Goal: Task Accomplishment & Management: Complete application form

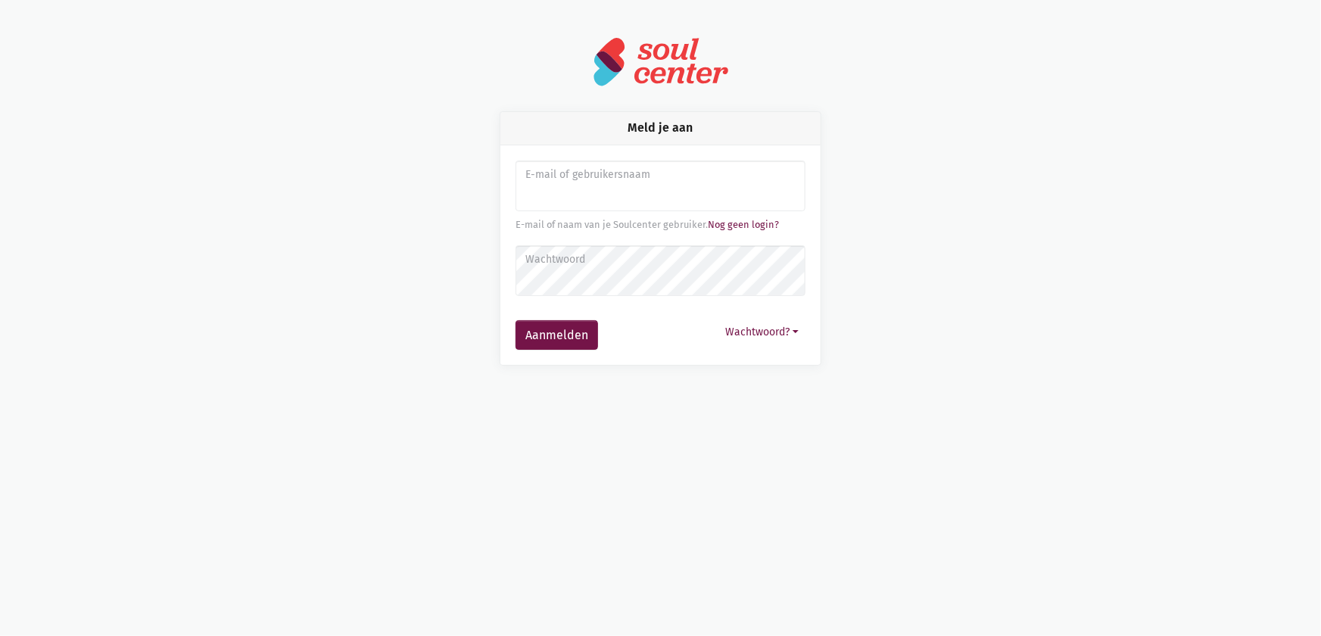
type input "[EMAIL_ADDRESS][DOMAIN_NAME]"
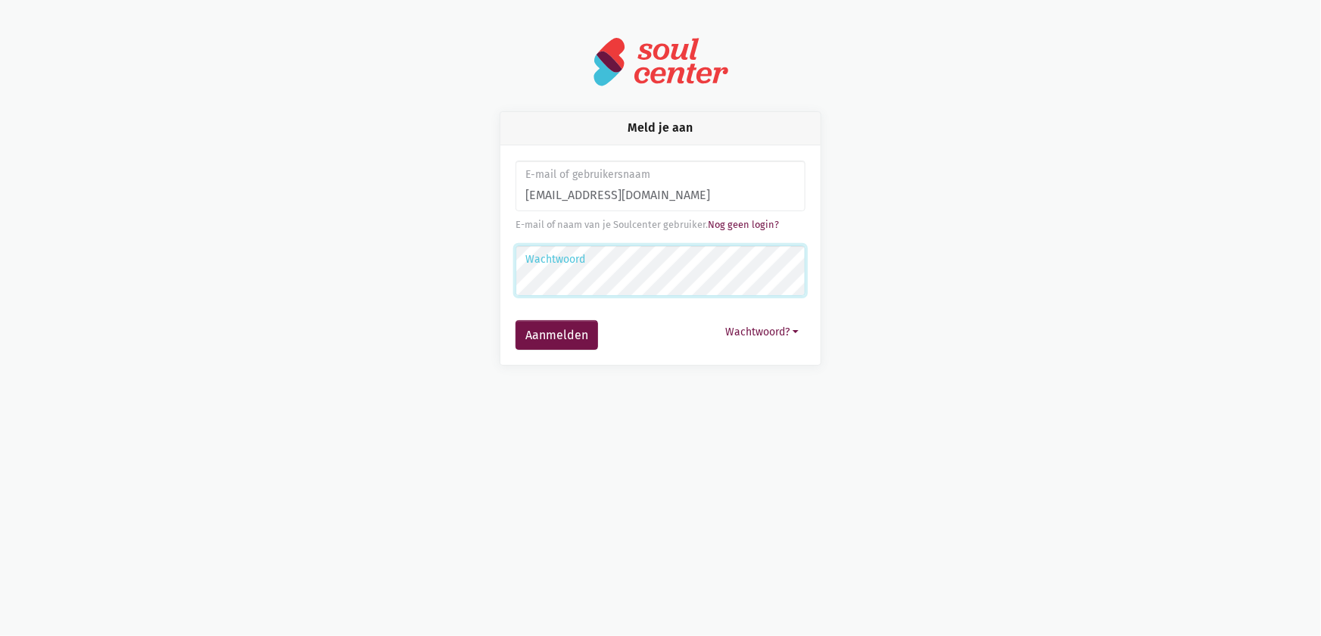
click at [516, 320] on button "Aanmelden" at bounding box center [557, 335] width 83 height 30
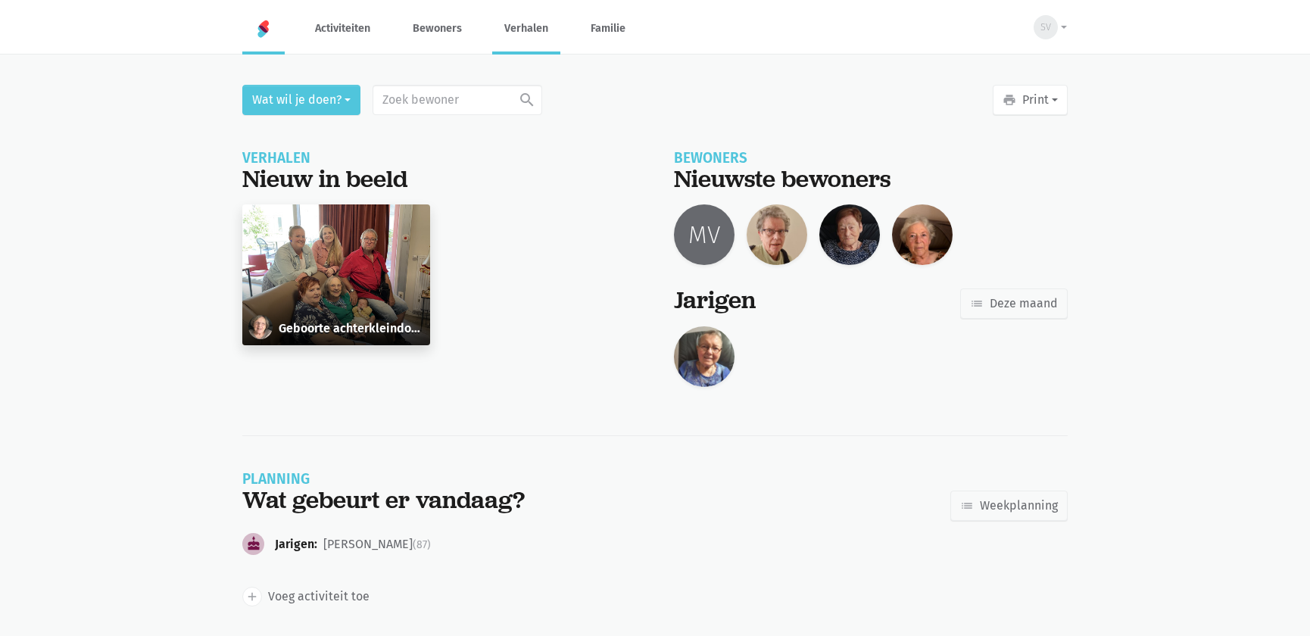
click at [511, 32] on link "Verhalen" at bounding box center [526, 28] width 68 height 51
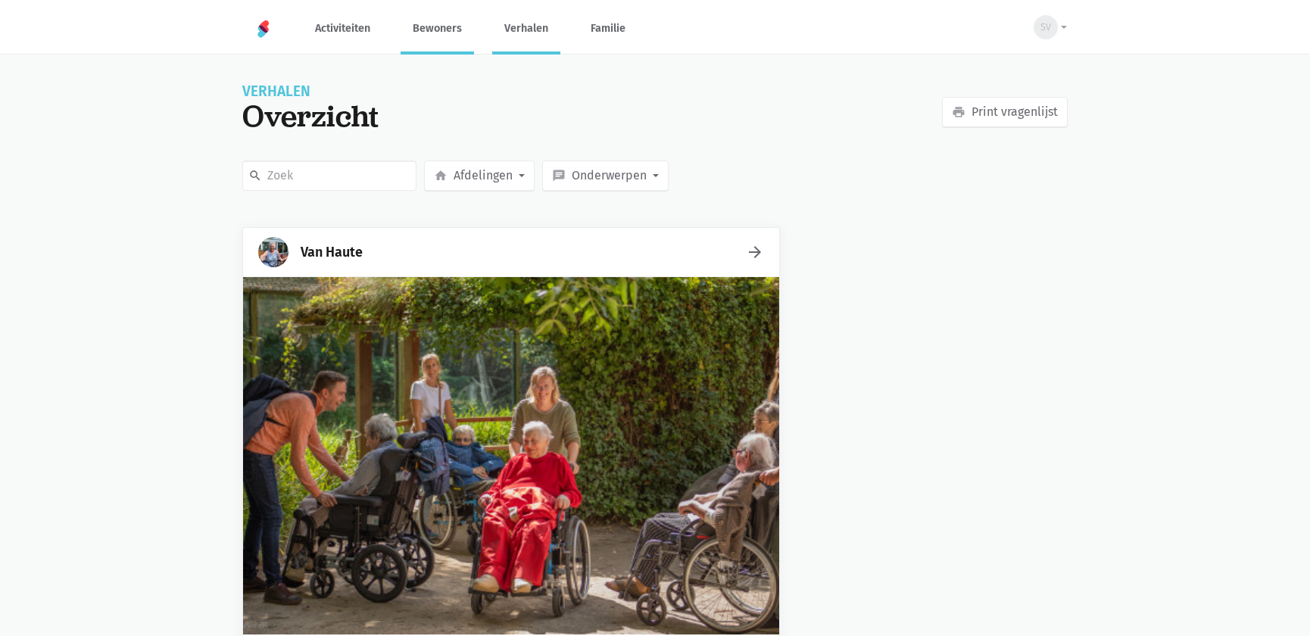
click at [422, 27] on link "Bewoners" at bounding box center [437, 28] width 73 height 51
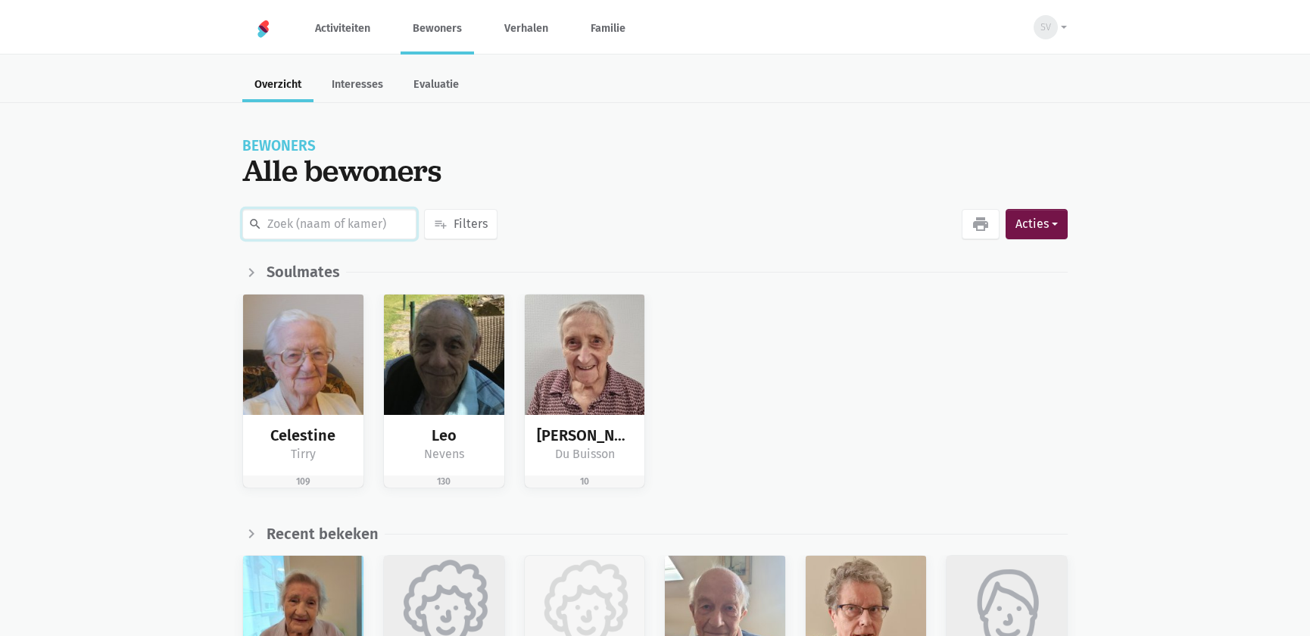
click at [335, 217] on input "text" at bounding box center [329, 224] width 174 height 30
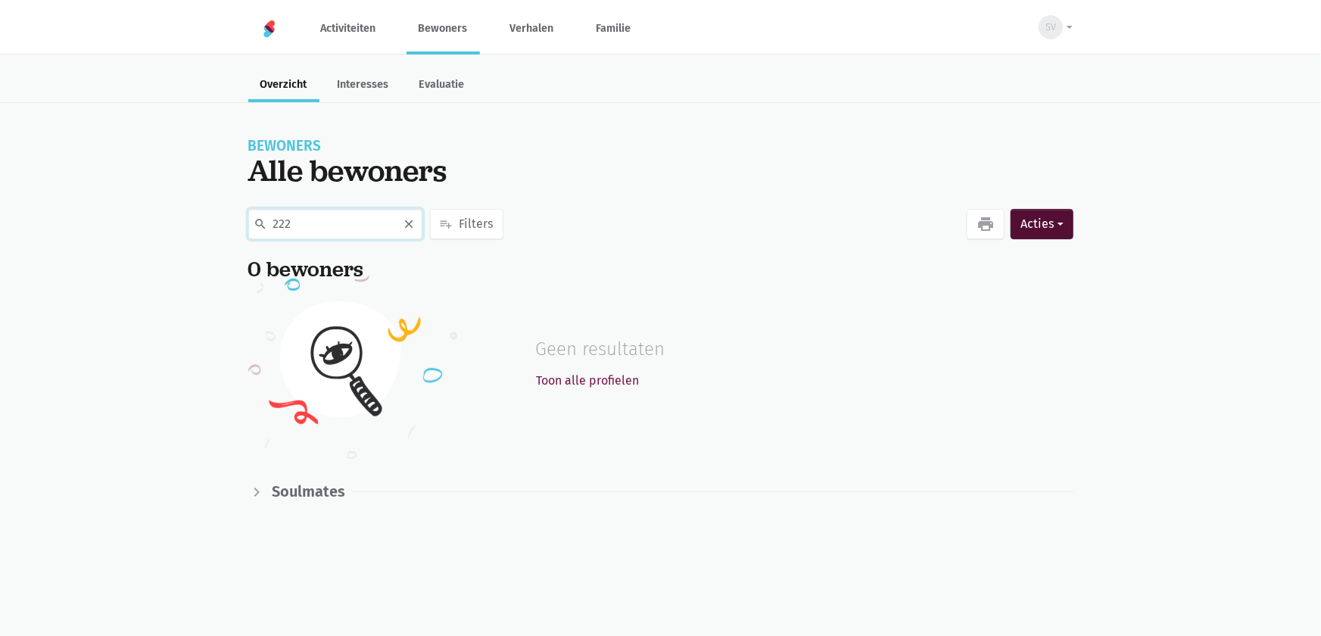
type input "222"
click at [1023, 226] on button "Acties" at bounding box center [1042, 224] width 62 height 30
click at [977, 265] on button "person_add Nieuwe bewoner" at bounding box center [963, 267] width 220 height 26
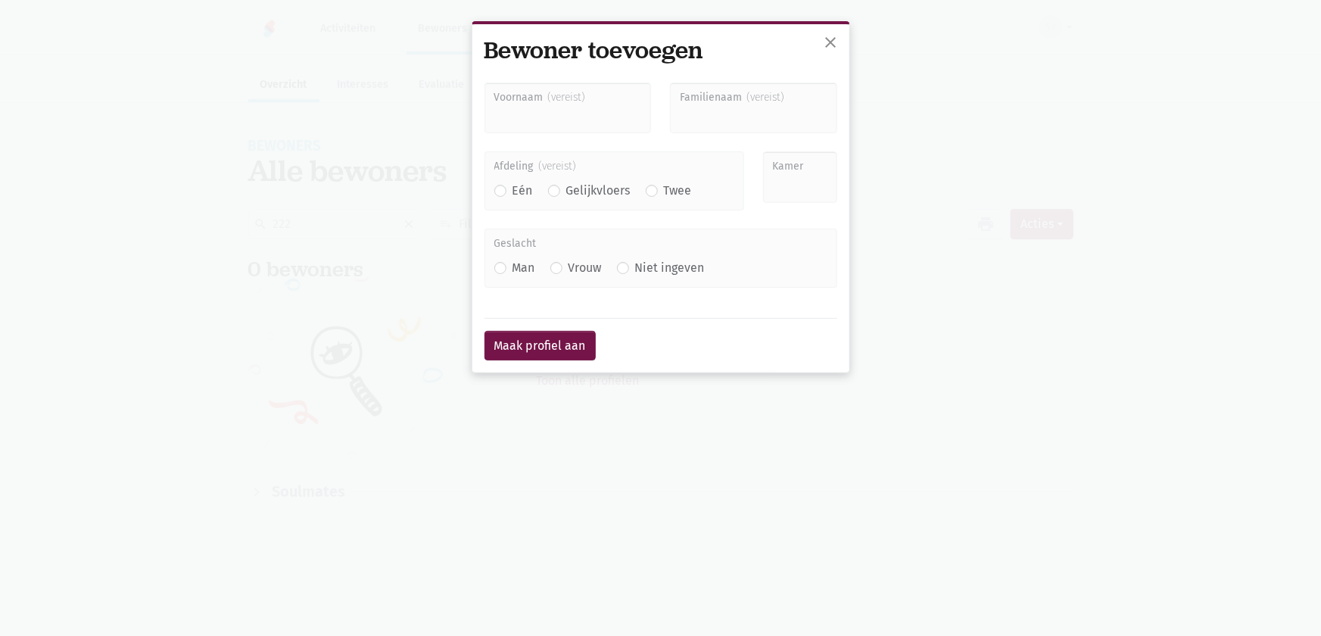
click at [549, 122] on input "Voornaam" at bounding box center [568, 108] width 167 height 51
type input "J"
click at [179, 456] on div "close Bewoner toevoegen Voornaam Familienaam Afdeling Eén" at bounding box center [660, 318] width 1321 height 636
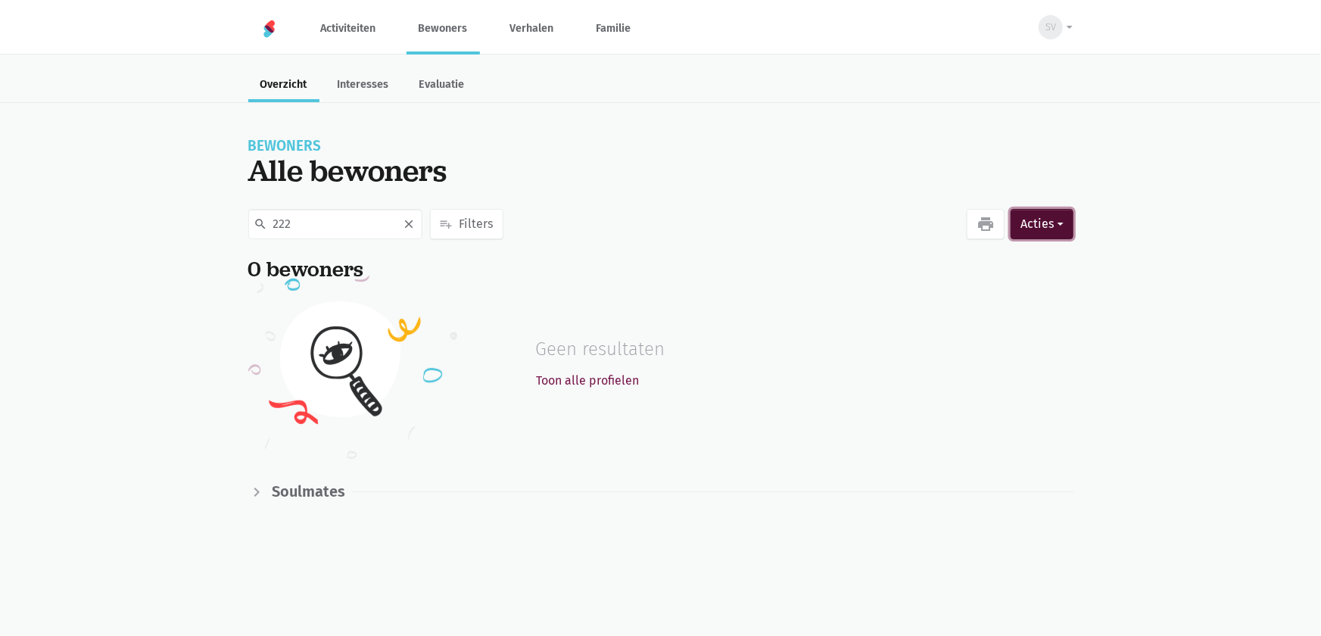
click at [1050, 223] on button "Acties" at bounding box center [1042, 224] width 62 height 30
click at [968, 257] on button "person_add Nieuwe bewoner" at bounding box center [963, 267] width 220 height 26
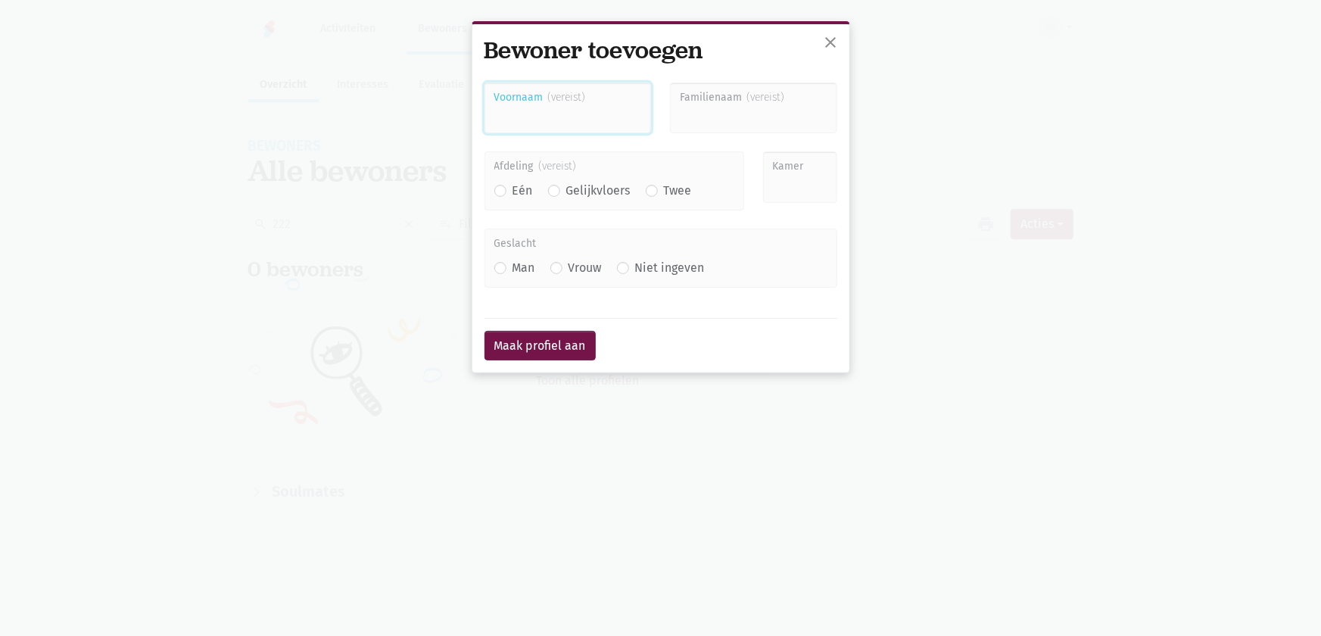
click at [569, 119] on input "Voornaam" at bounding box center [568, 108] width 167 height 51
type input "Jef"
click at [715, 126] on input "Familienaam" at bounding box center [753, 108] width 167 height 51
type input "[PERSON_NAME]"
click at [644, 188] on div "Eén Gelijkvloers Twee" at bounding box center [614, 191] width 240 height 20
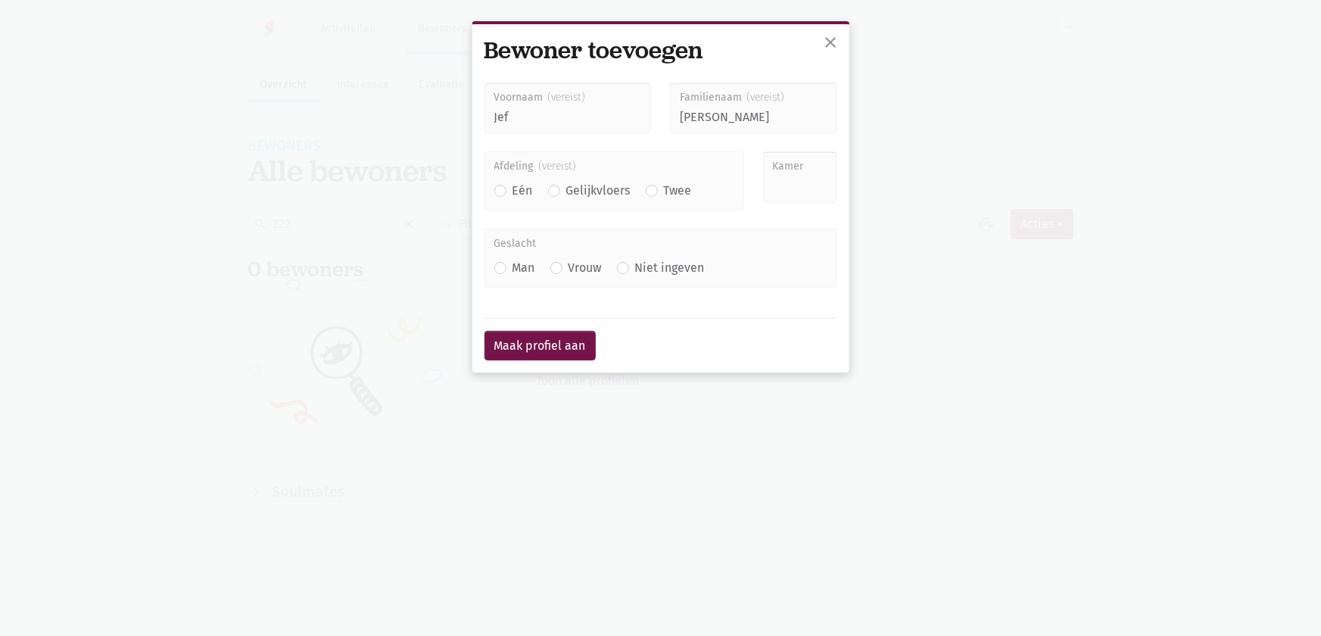
click at [664, 189] on label "Twee" at bounding box center [678, 191] width 28 height 20
click at [649, 189] on input "Twee" at bounding box center [652, 189] width 12 height 16
radio input "true"
click at [809, 187] on input "Kamer" at bounding box center [800, 176] width 74 height 51
type input "222"
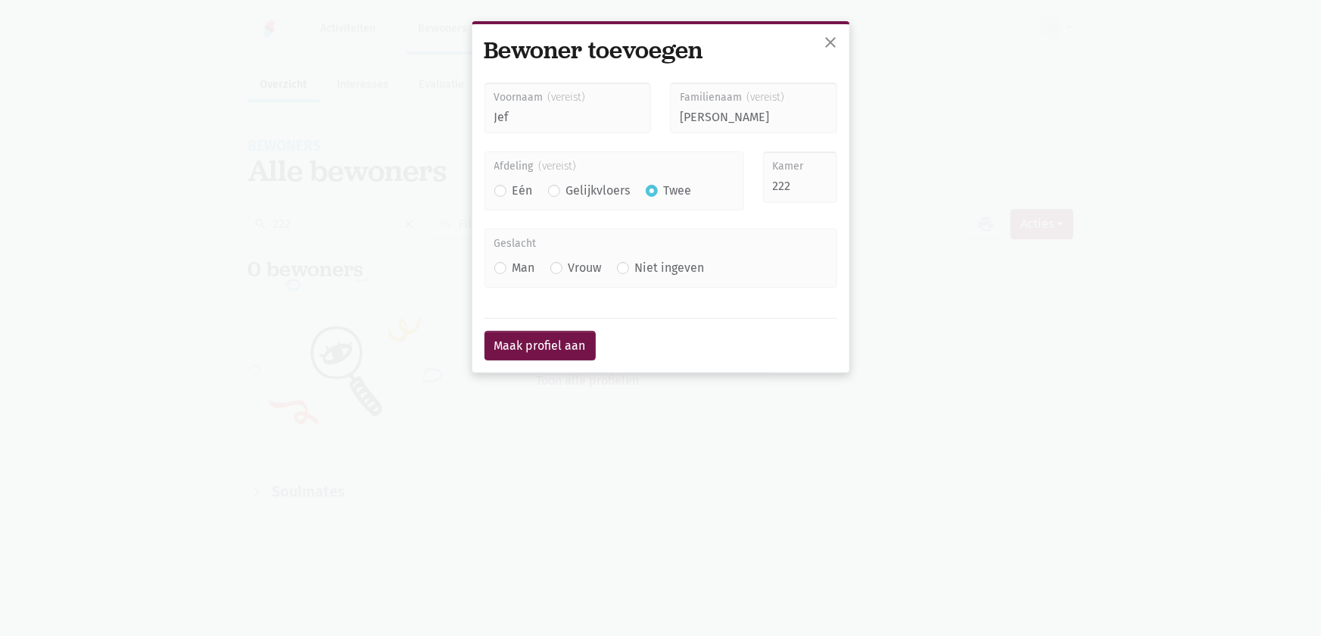
click at [513, 271] on label "Man" at bounding box center [524, 268] width 23 height 20
click at [502, 271] on input "Man" at bounding box center [500, 266] width 12 height 16
radio input "true"
click at [548, 344] on button "Maak profiel aan" at bounding box center [540, 346] width 111 height 30
type input "Jef"
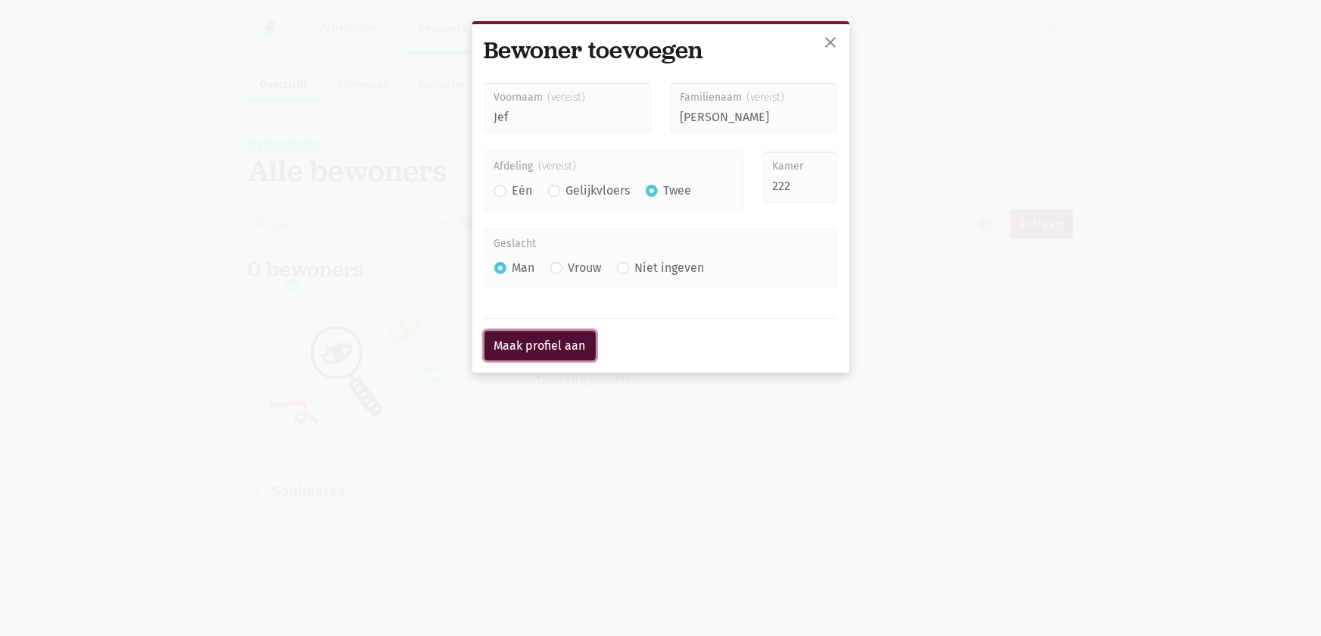
type input "[PERSON_NAME]"
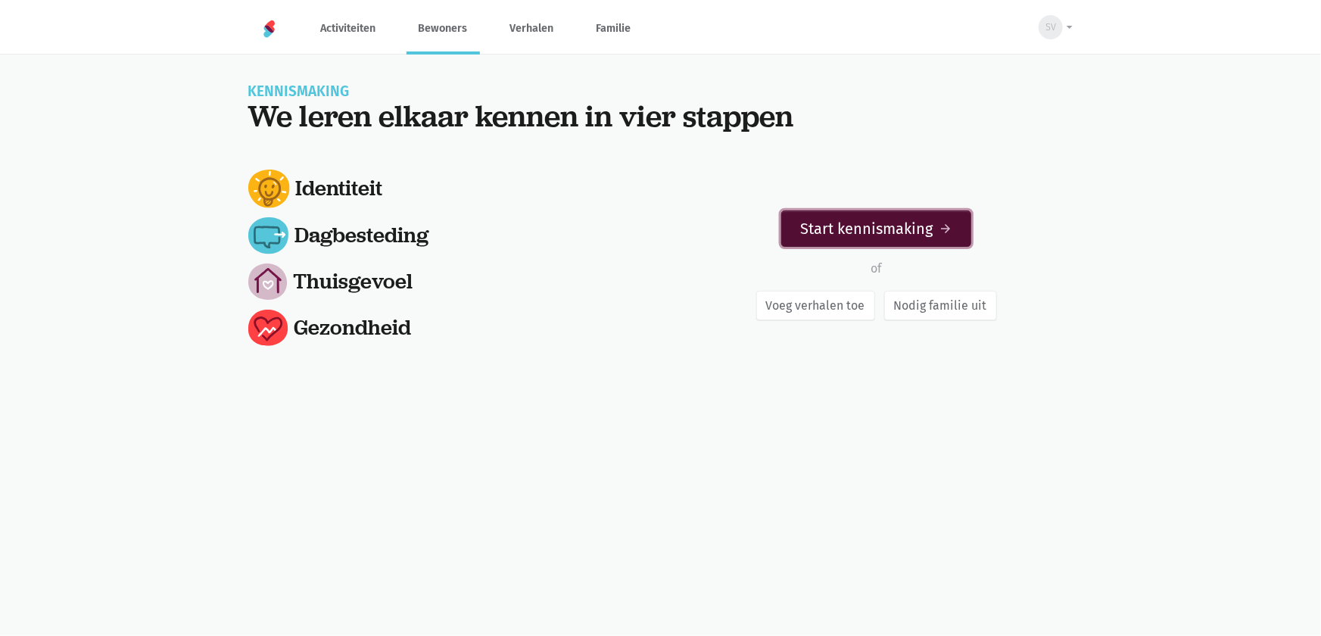
click at [918, 244] on link "Start kennismaking arrow_forward" at bounding box center [876, 229] width 190 height 36
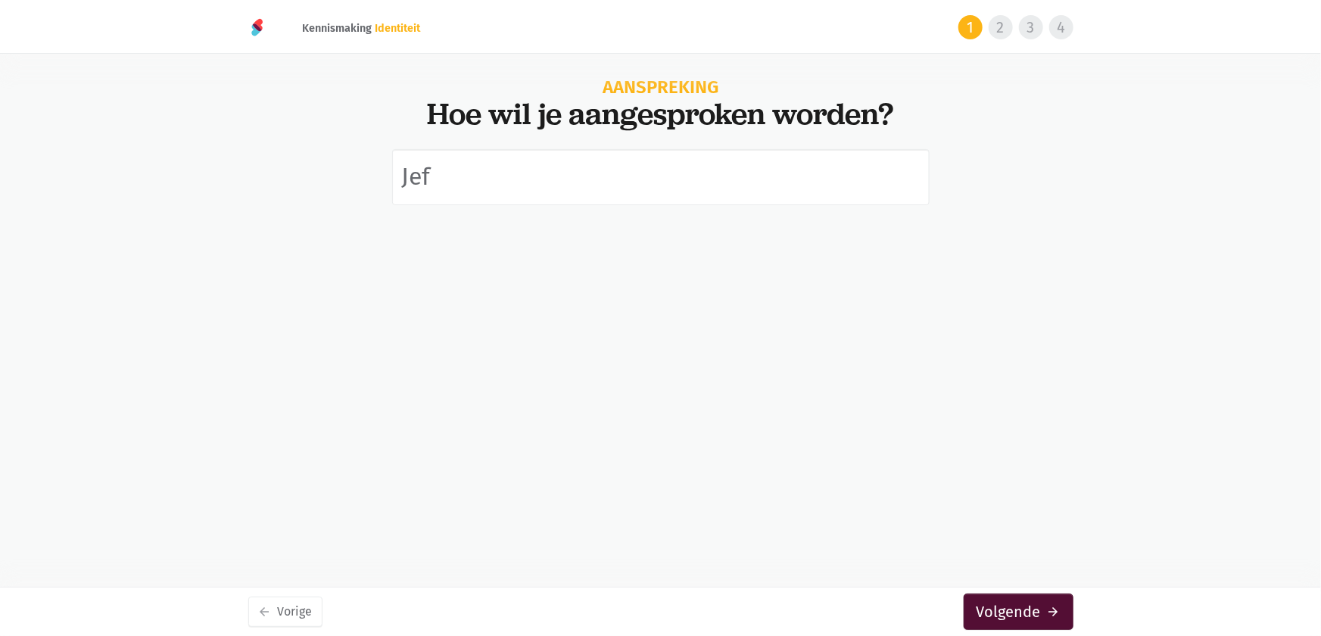
type input "Jef"
click at [1035, 617] on button "Volgende arrow_forward" at bounding box center [1019, 612] width 110 height 36
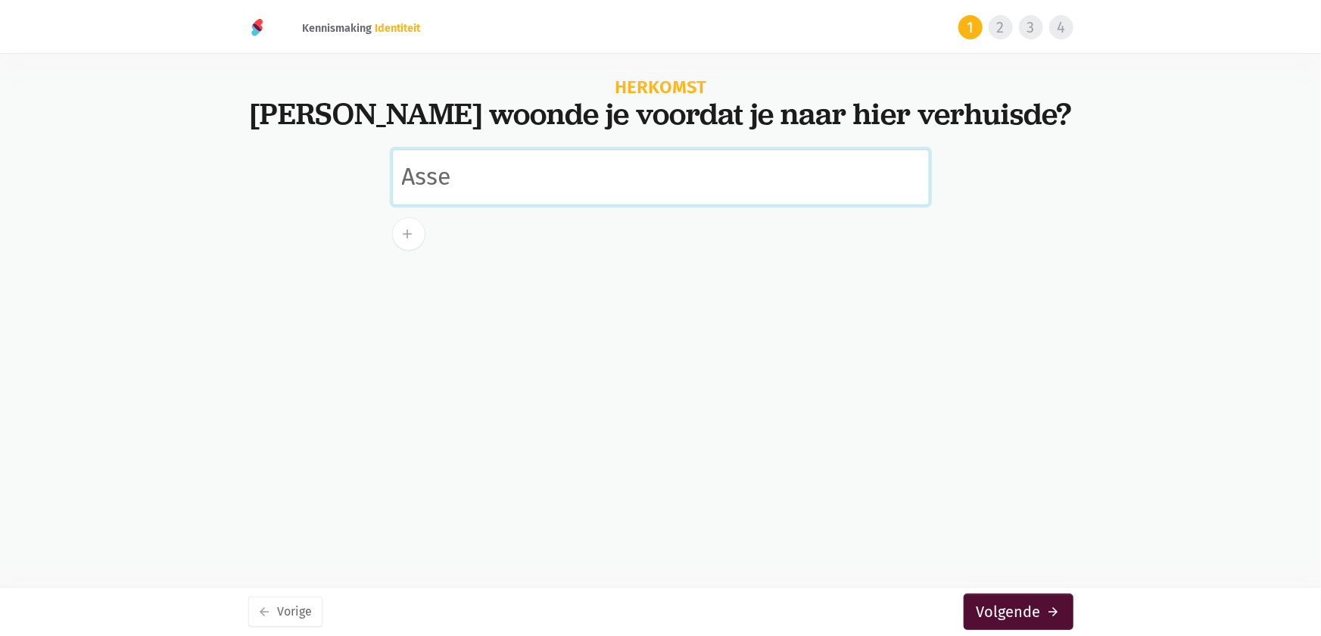
type input "Asse"
click at [1006, 607] on button "Volgende arrow_forward" at bounding box center [1019, 612] width 110 height 36
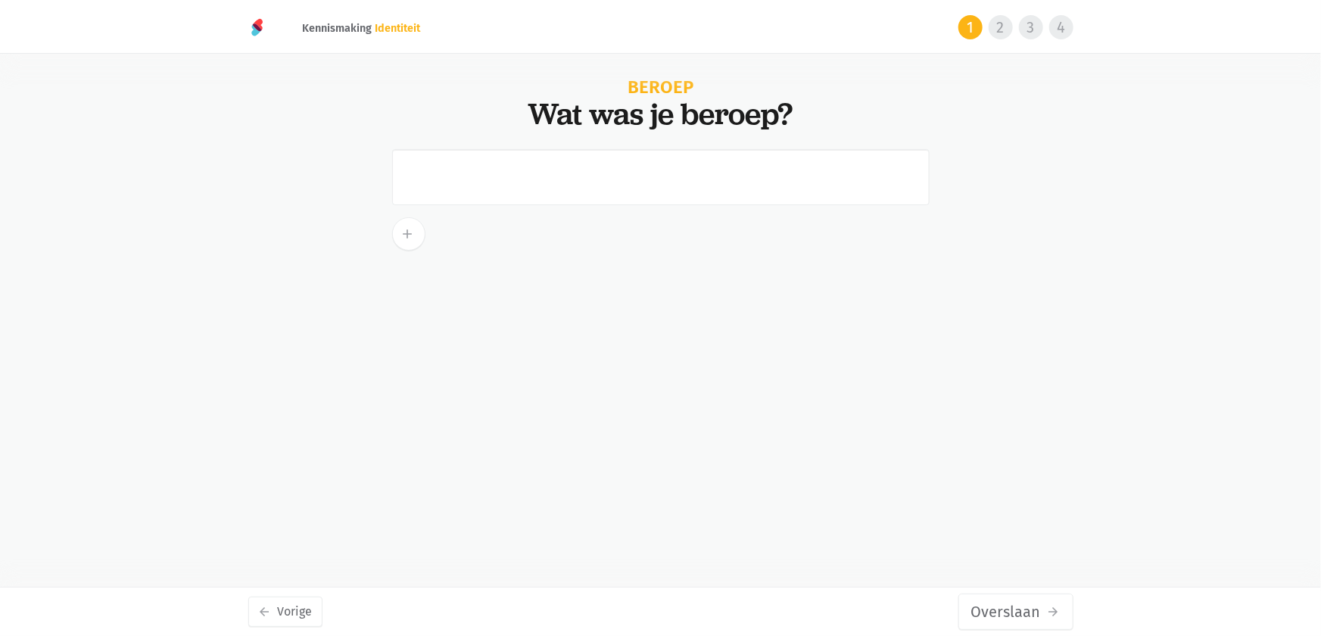
click at [516, 192] on input "text" at bounding box center [661, 177] width 538 height 56
click at [150, 295] on div "Beroep Wat was je beroep? add arrow_back Vorige Overslaan arrow_forward" at bounding box center [660, 219] width 1321 height 281
click at [681, 170] on input "text" at bounding box center [661, 177] width 538 height 56
paste input "was fotograveur van beroep"
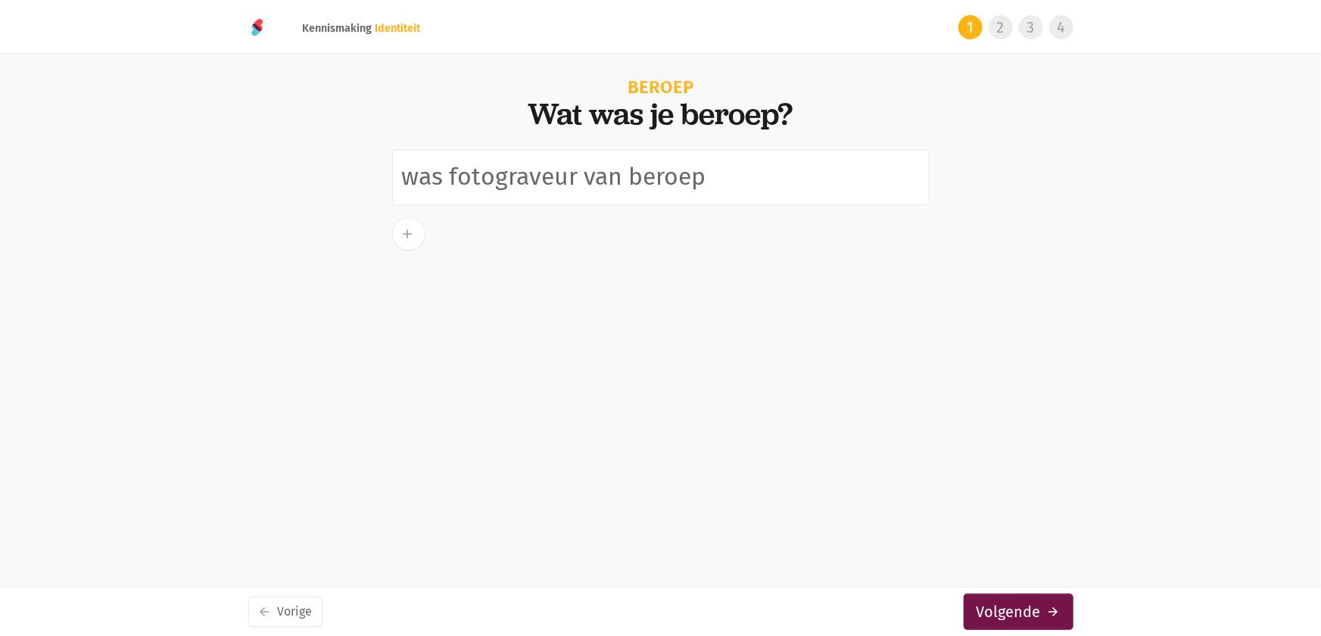
click at [579, 277] on div "was fotograveur van beroep add" at bounding box center [660, 236] width 863 height 174
click at [571, 177] on input "was fotograveur van beroep" at bounding box center [661, 177] width 538 height 56
drag, startPoint x: 416, startPoint y: 179, endPoint x: 386, endPoint y: 179, distance: 30.3
click at [385, 180] on div "was fotograaf van beroep add" at bounding box center [660, 199] width 575 height 101
drag, startPoint x: 669, startPoint y: 176, endPoint x: 511, endPoint y: 177, distance: 158.3
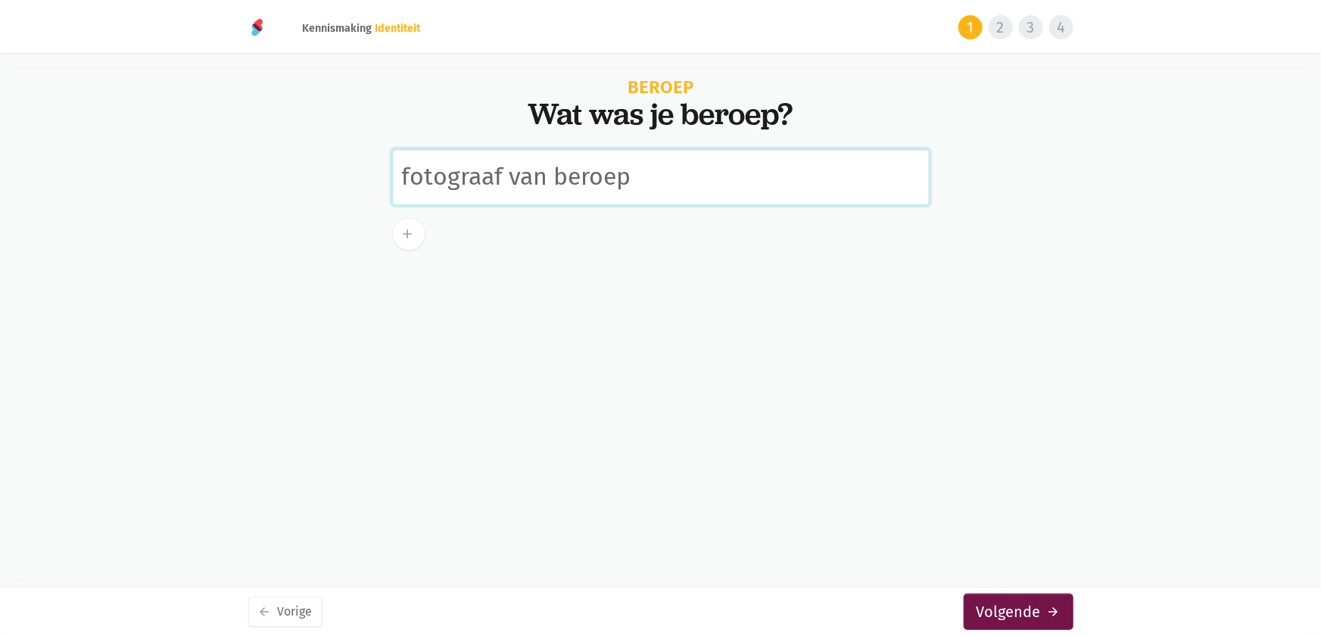
click at [511, 177] on input "fotograaf van beroep" at bounding box center [661, 177] width 538 height 56
drag, startPoint x: 409, startPoint y: 172, endPoint x: 484, endPoint y: 167, distance: 75.2
click at [409, 171] on input "fotograaf" at bounding box center [661, 177] width 538 height 56
type input "Fotograaf"
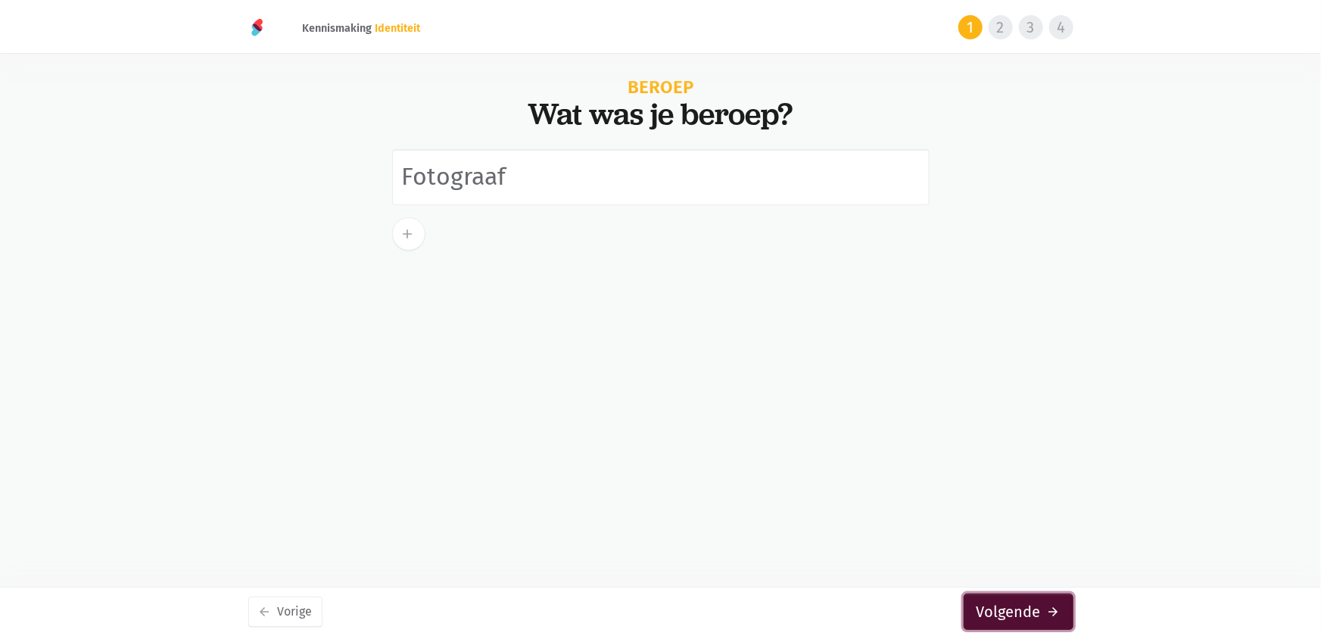
click at [1034, 608] on button "Volgende arrow_forward" at bounding box center [1019, 612] width 110 height 36
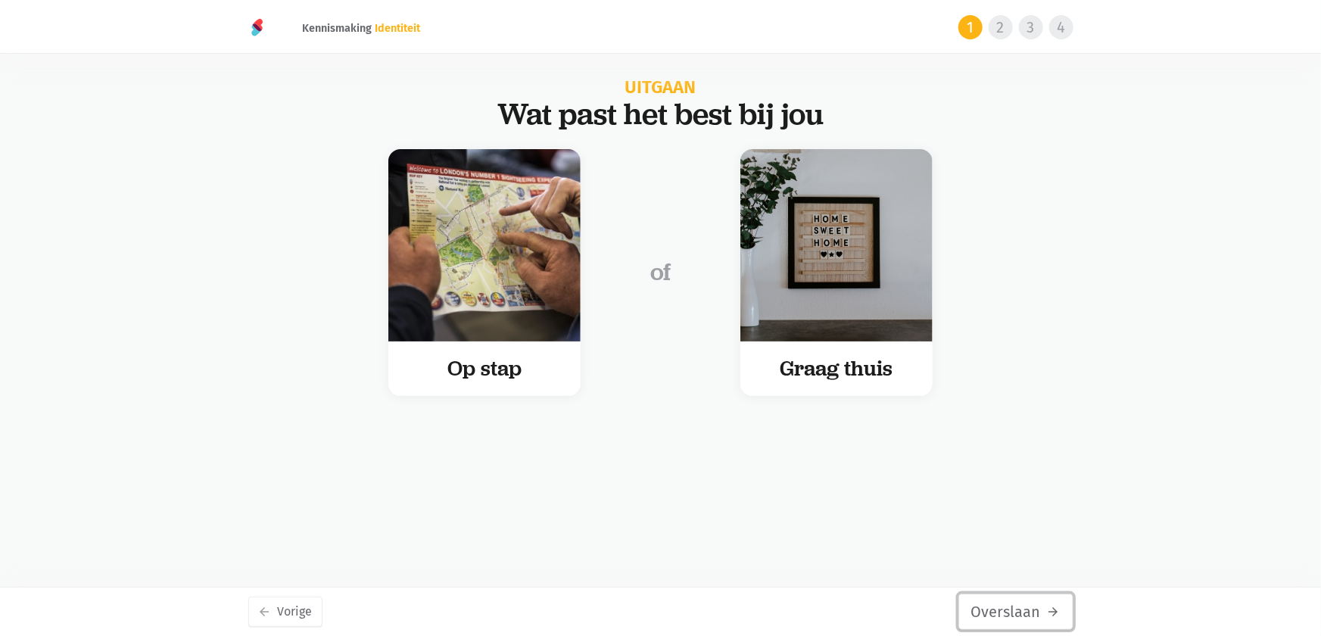
click at [1018, 612] on button "Overslaan arrow_forward" at bounding box center [1016, 612] width 115 height 36
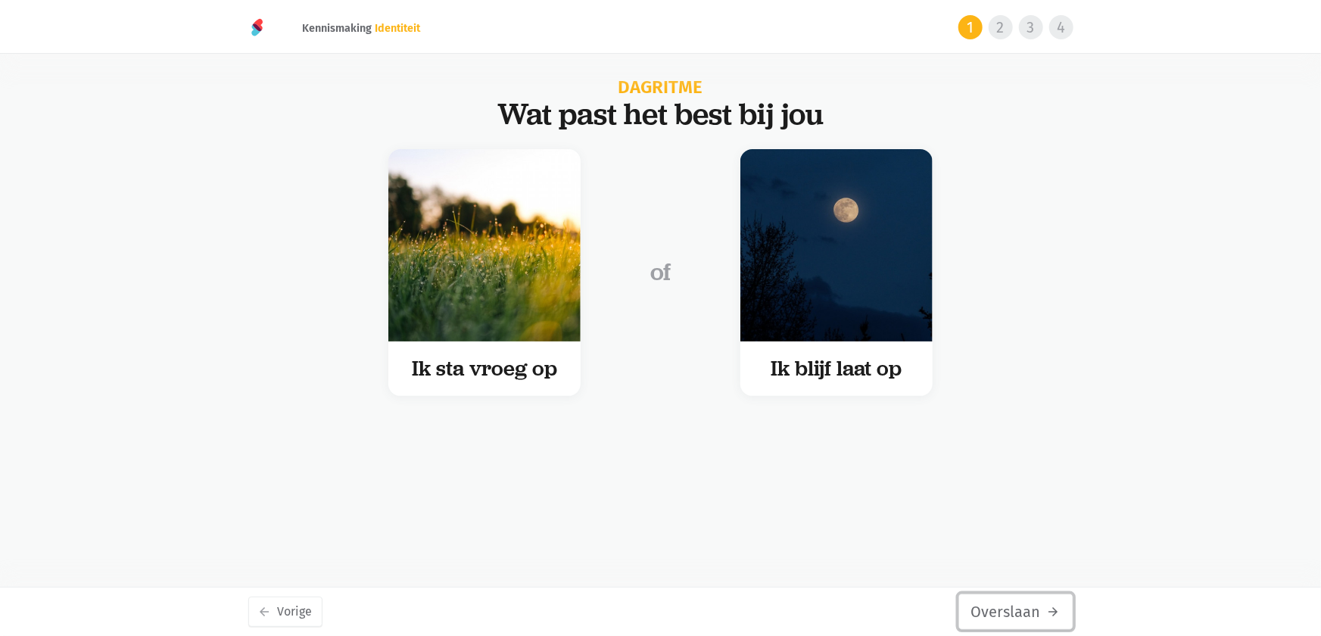
click at [1018, 612] on button "Overslaan arrow_forward" at bounding box center [1016, 612] width 115 height 36
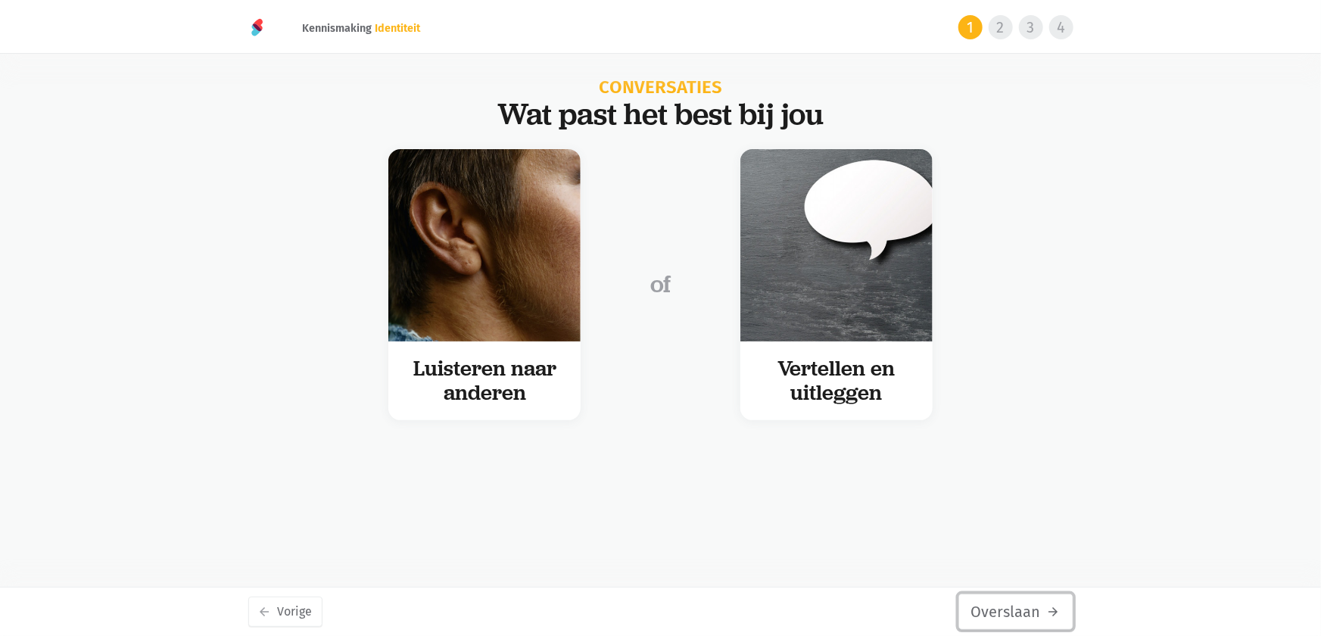
click at [1018, 612] on button "Overslaan arrow_forward" at bounding box center [1016, 612] width 115 height 36
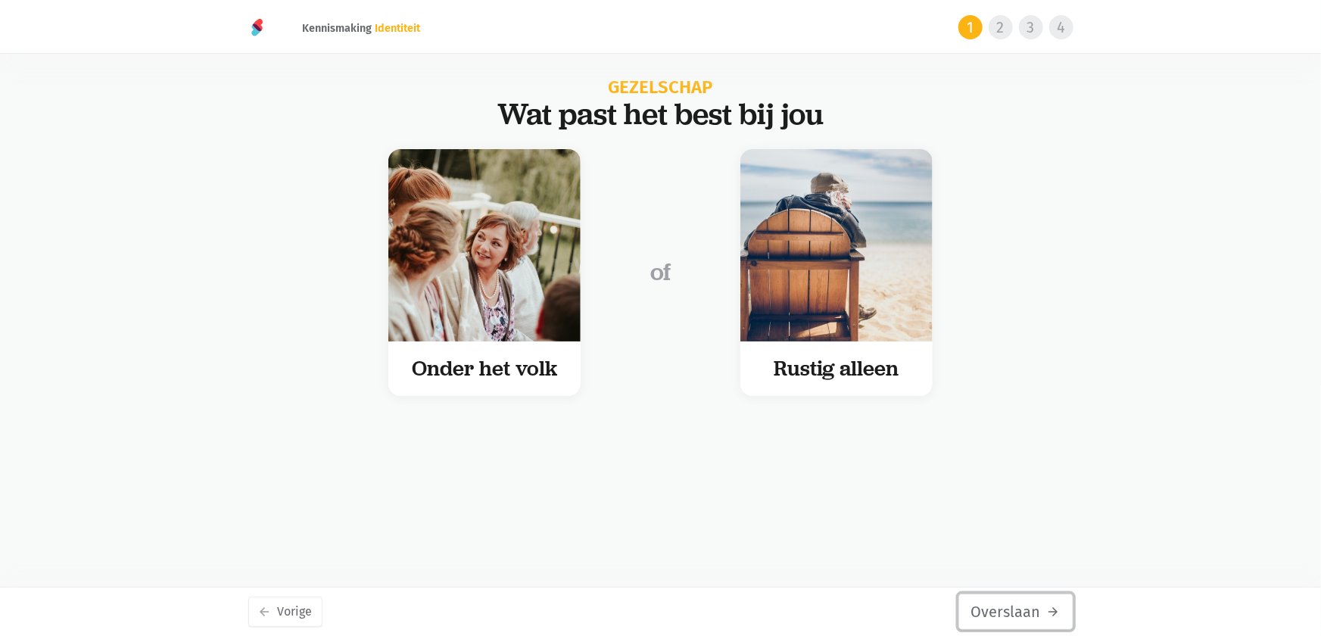
click at [1018, 612] on button "Overslaan arrow_forward" at bounding box center [1016, 612] width 115 height 36
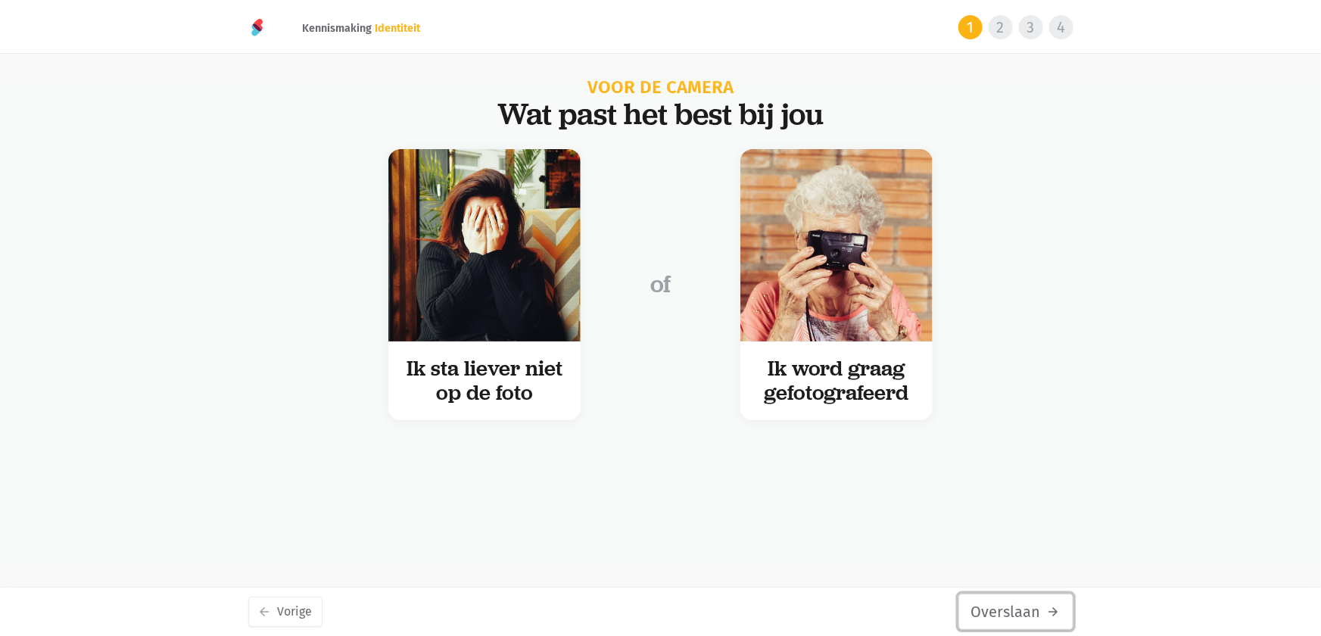
click at [1018, 612] on button "Overslaan arrow_forward" at bounding box center [1016, 612] width 115 height 36
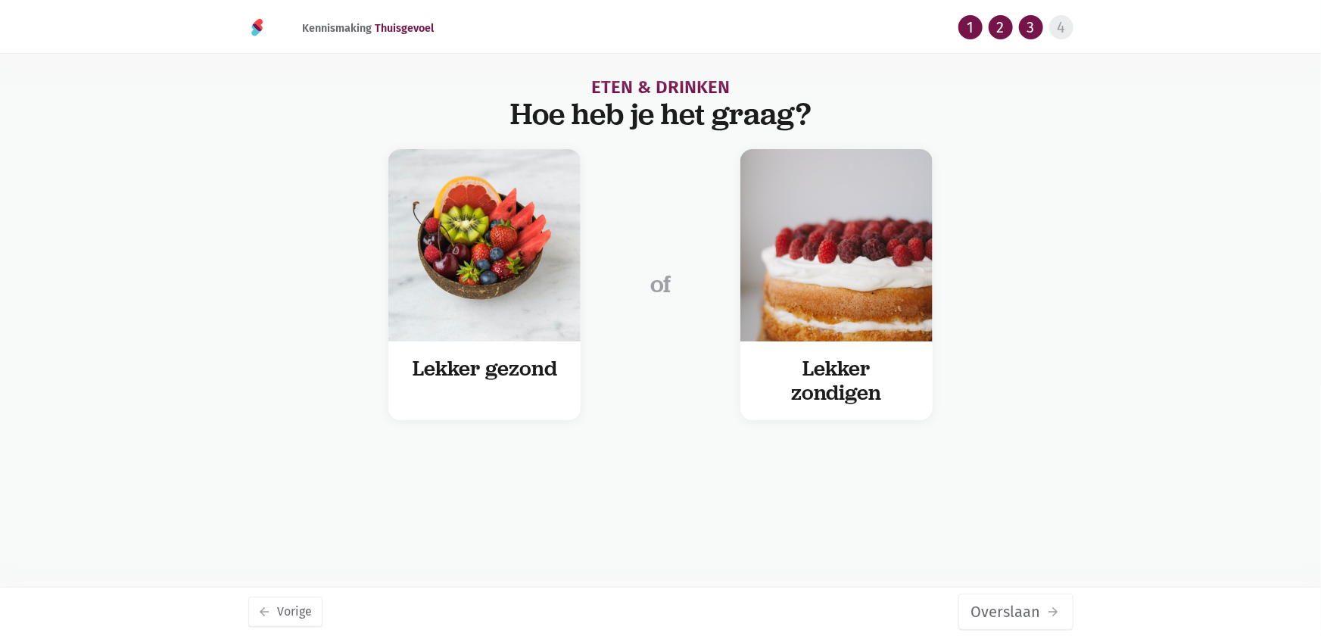
click at [1018, 612] on button "Overslaan arrow_forward" at bounding box center [1016, 612] width 115 height 36
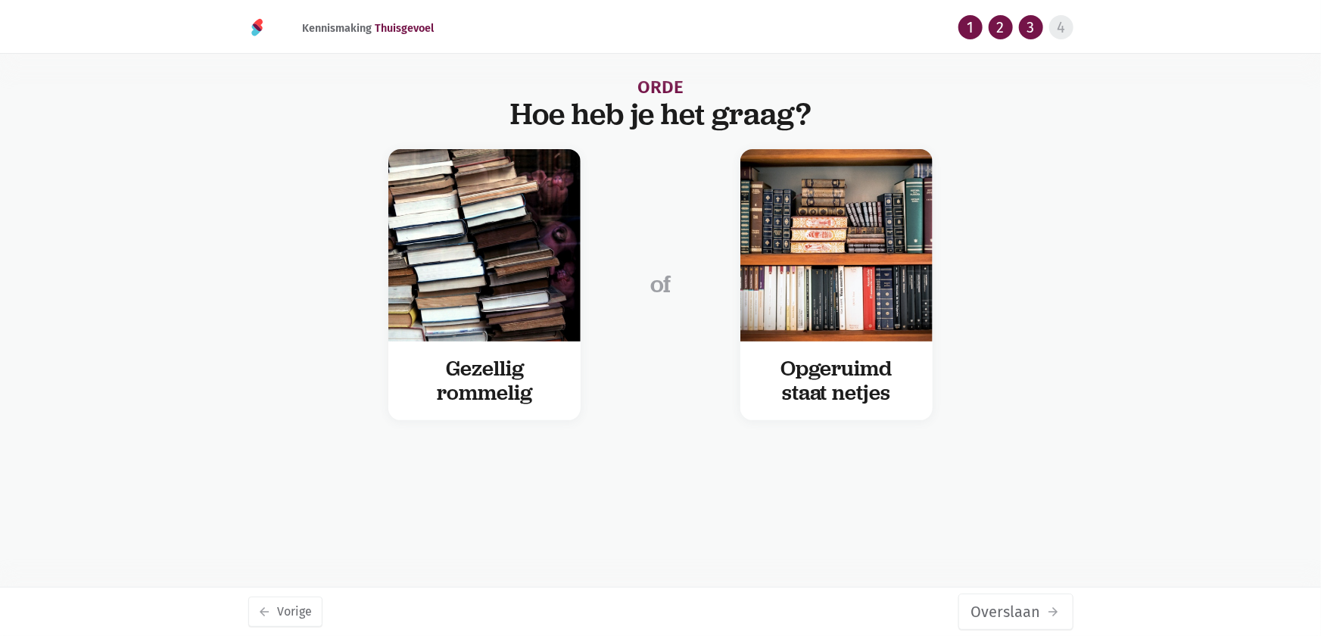
click at [1018, 612] on button "Overslaan arrow_forward" at bounding box center [1016, 612] width 115 height 36
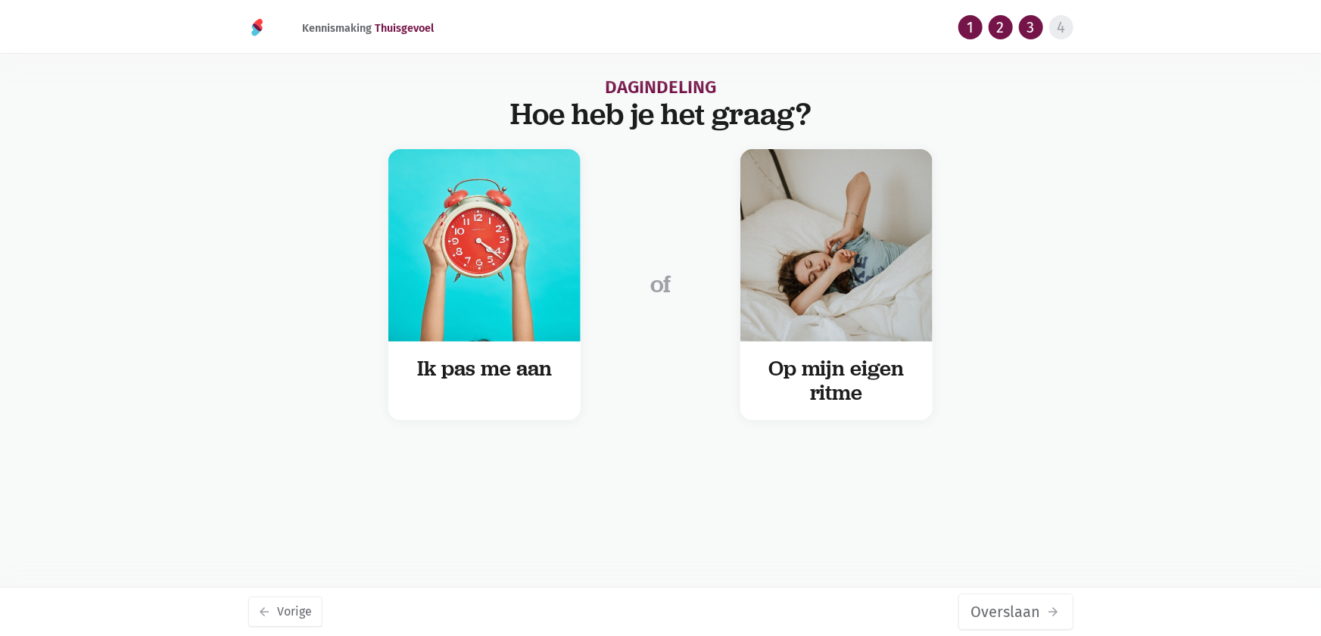
click at [1018, 612] on button "Overslaan arrow_forward" at bounding box center [1016, 612] width 115 height 36
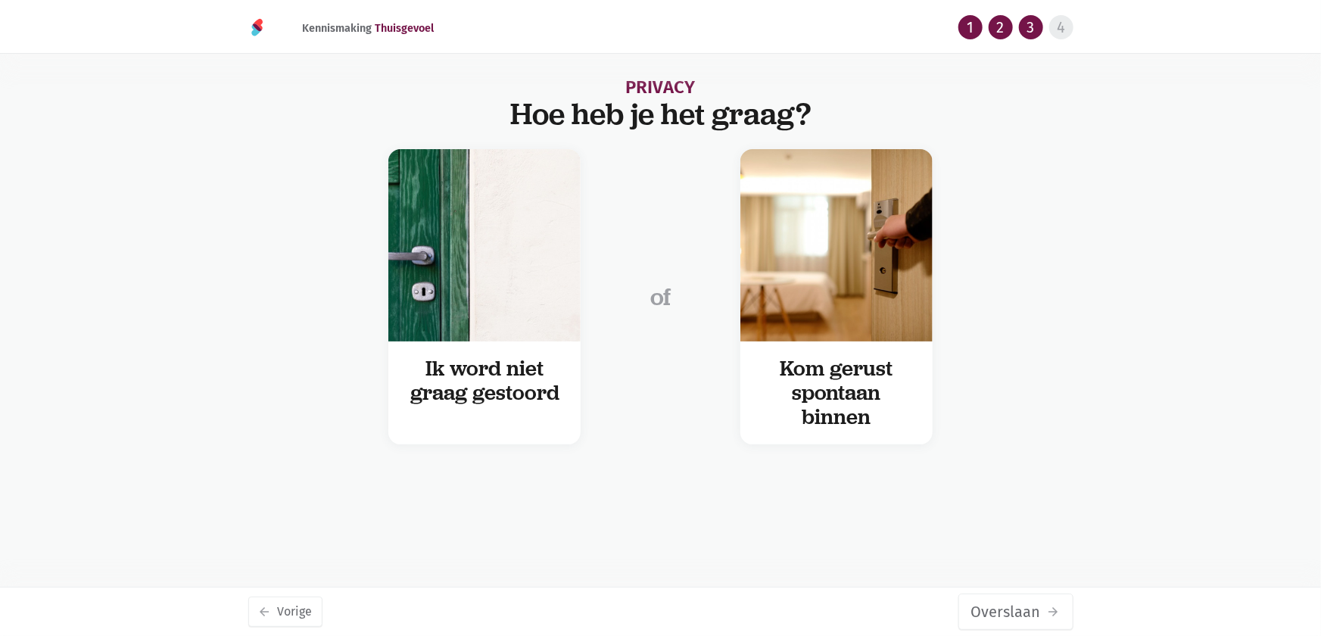
click at [1018, 612] on button "Overslaan arrow_forward" at bounding box center [1016, 612] width 115 height 36
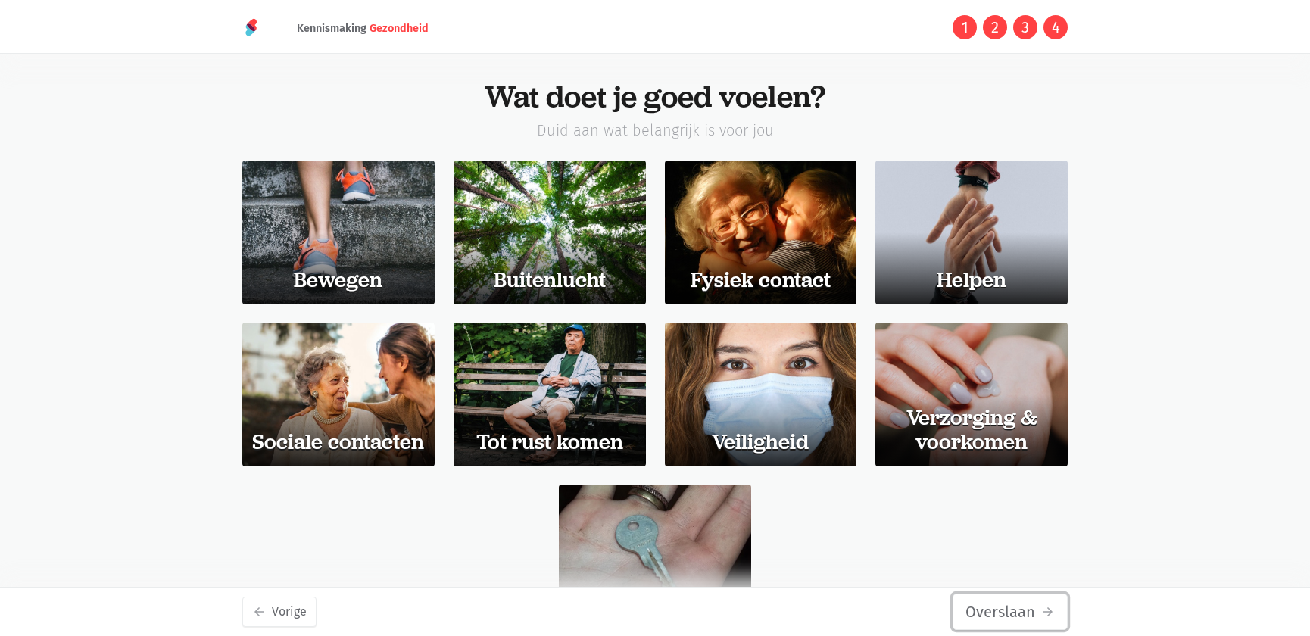
click at [1018, 612] on button "Overslaan arrow_forward" at bounding box center [1010, 612] width 115 height 36
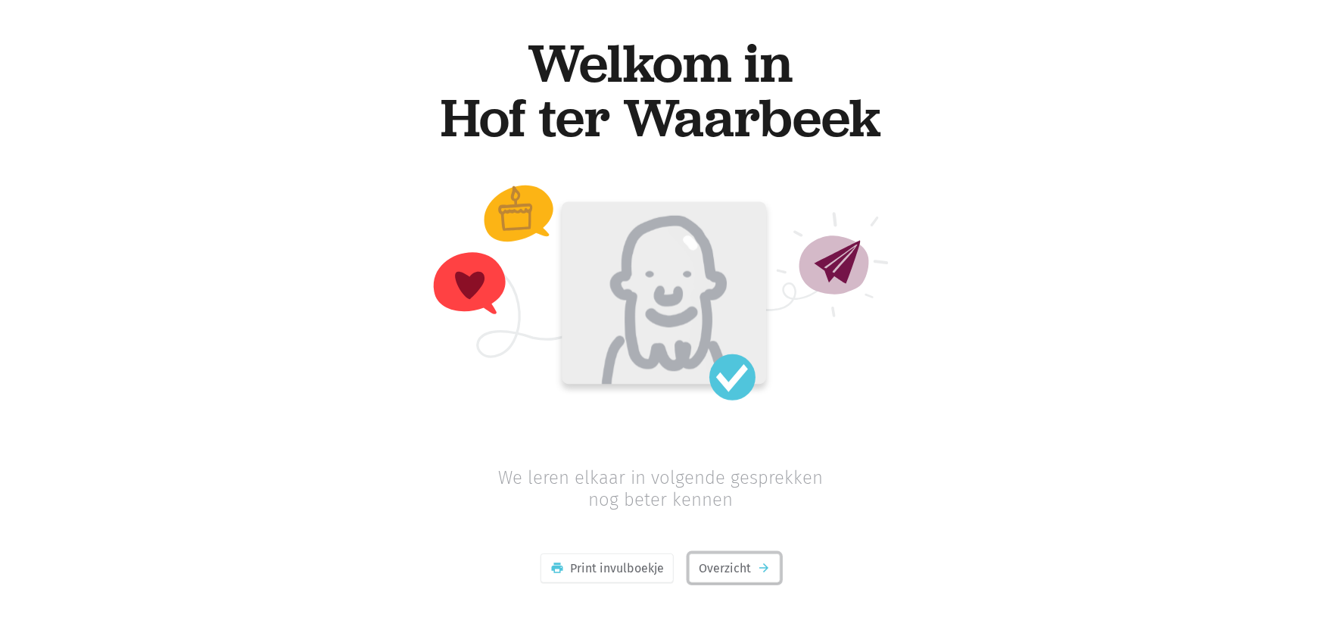
click at [702, 572] on link "Overzicht arrow_forward" at bounding box center [735, 569] width 92 height 30
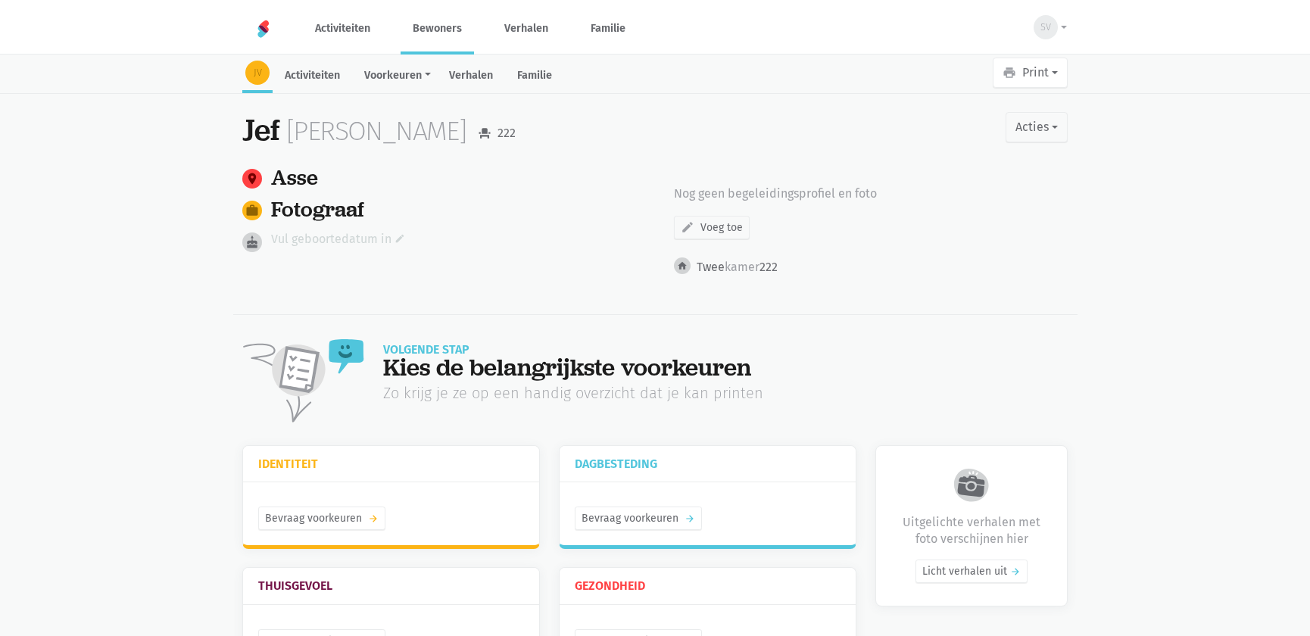
click at [314, 237] on link "Vul geboortedatum in edit" at bounding box center [338, 239] width 134 height 20
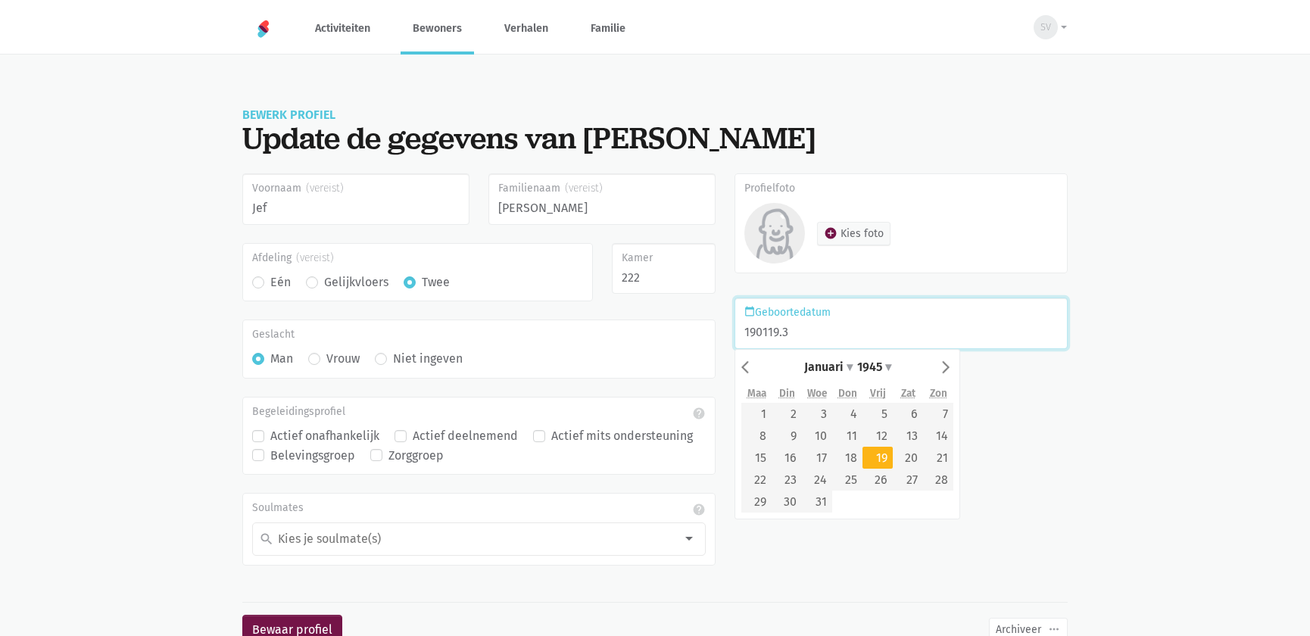
type input "190119.35"
type input "[DATE]"
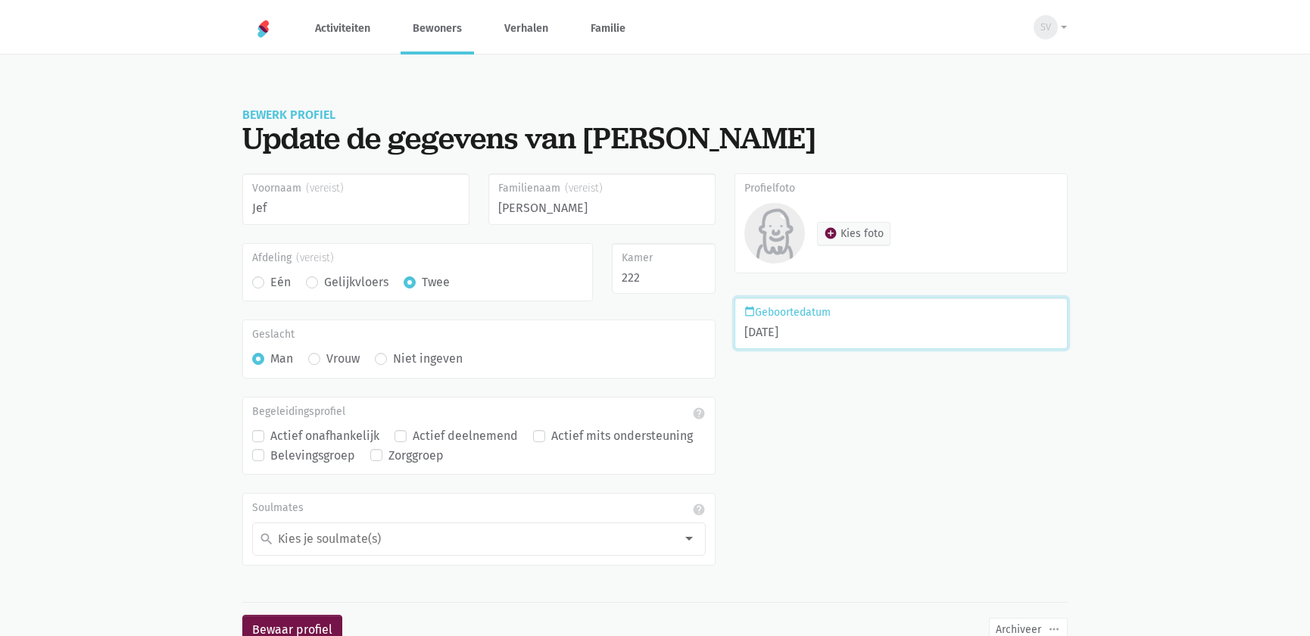
scroll to position [45, 0]
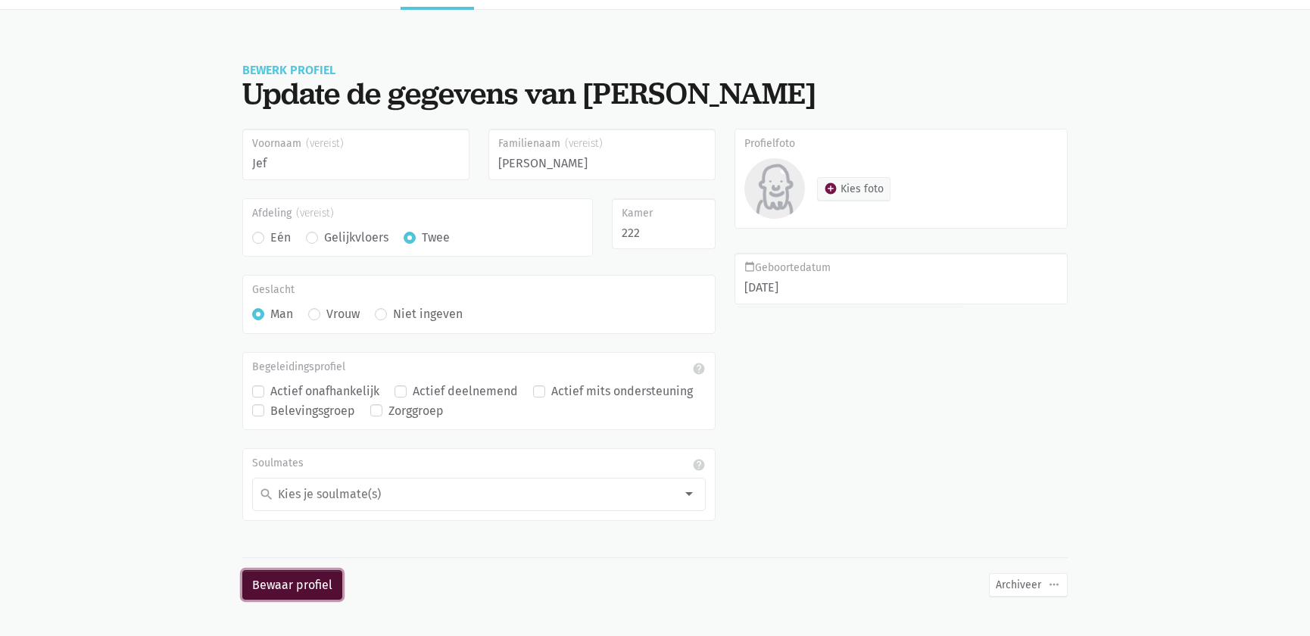
click at [292, 591] on button "Bewaar profiel" at bounding box center [292, 585] width 100 height 30
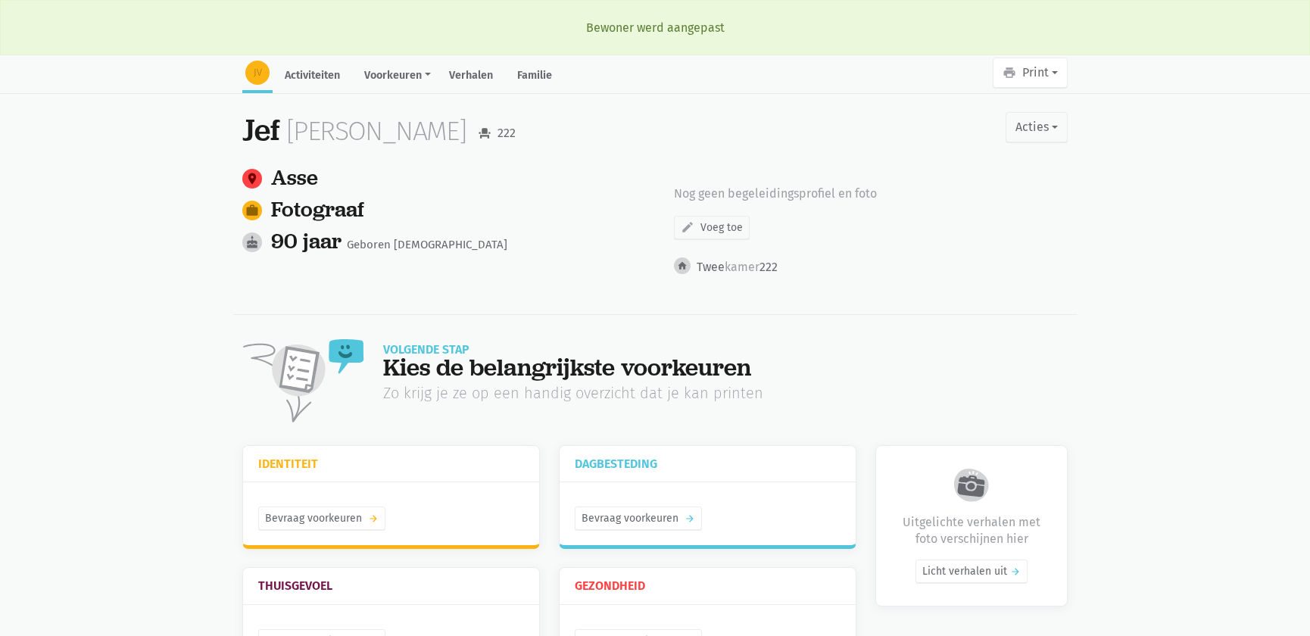
click at [1227, 129] on main "JV Activiteiten Voorkeuren Identiteit Thuisgevoel Dagbesteding Gezondheid Verha…" at bounding box center [655, 483] width 1310 height 851
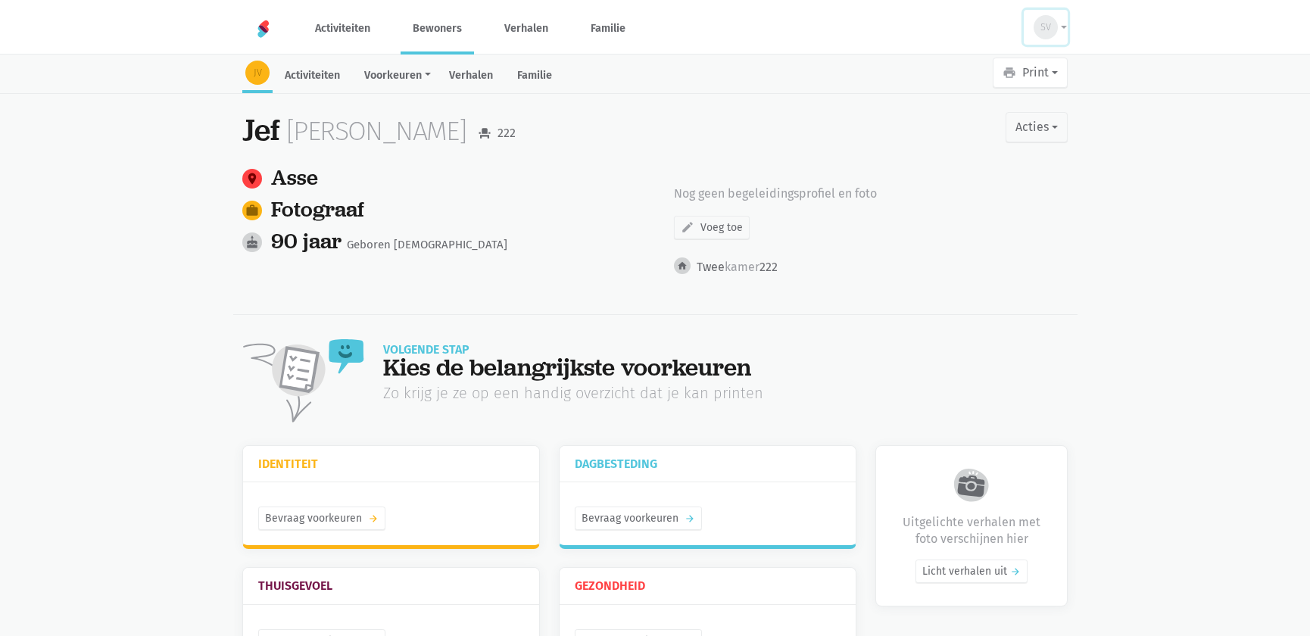
click at [1059, 27] on button "SV" at bounding box center [1046, 27] width 44 height 35
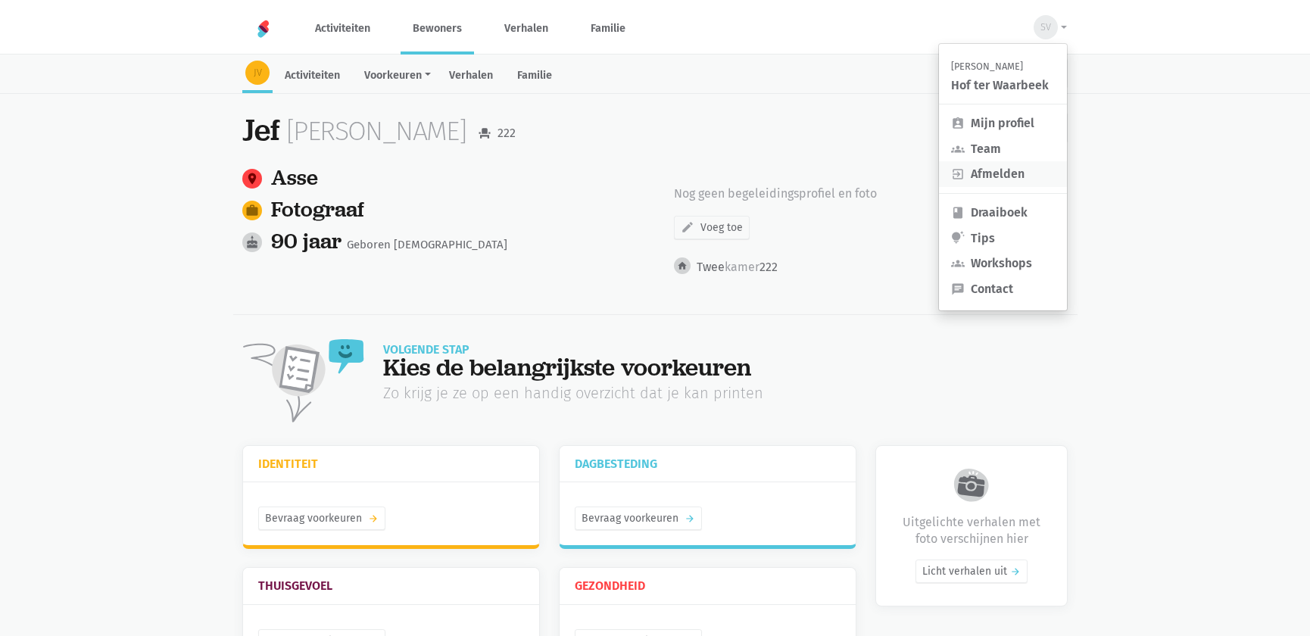
click at [1000, 165] on link "exit_to_app Afmelden" at bounding box center [1003, 174] width 128 height 26
